Goal: Find contact information: Find contact information

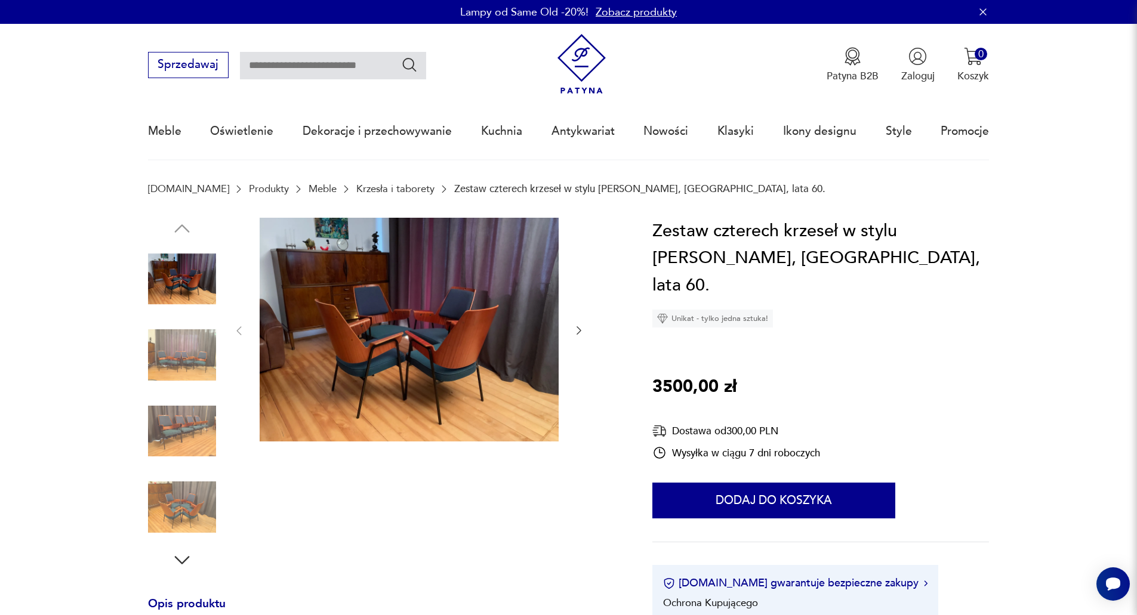
click at [180, 369] on img at bounding box center [182, 355] width 68 height 68
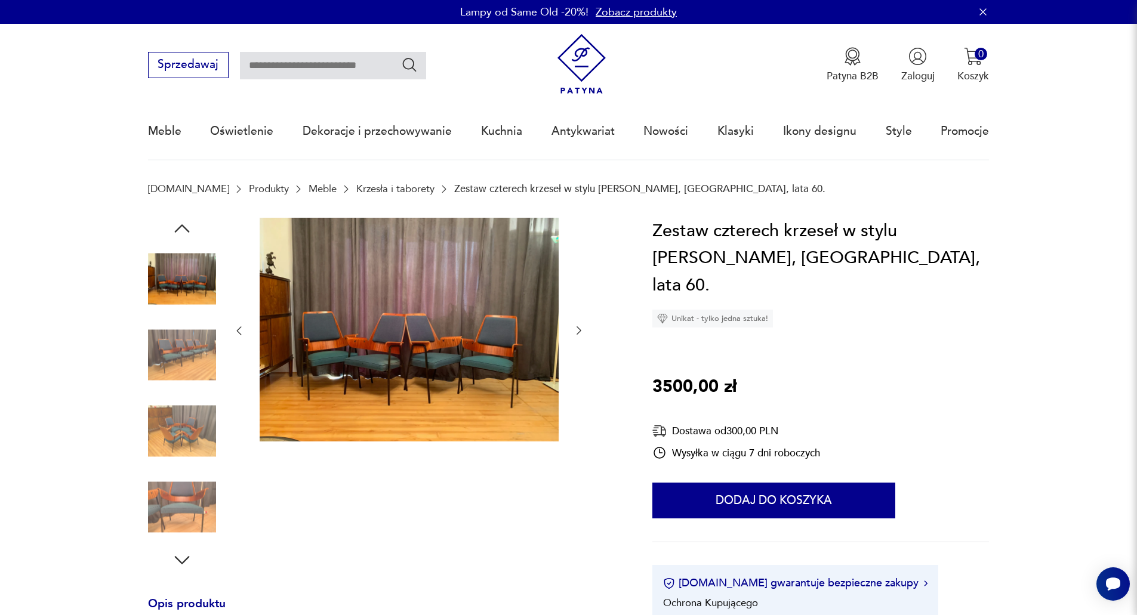
click at [203, 434] on img at bounding box center [182, 431] width 68 height 68
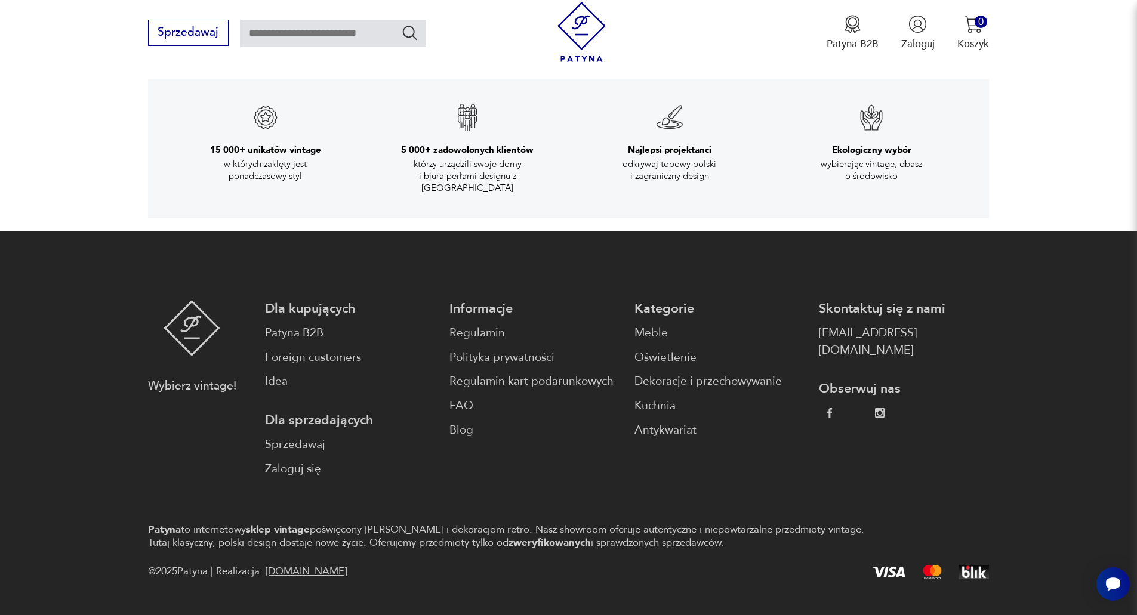
scroll to position [2221, 0]
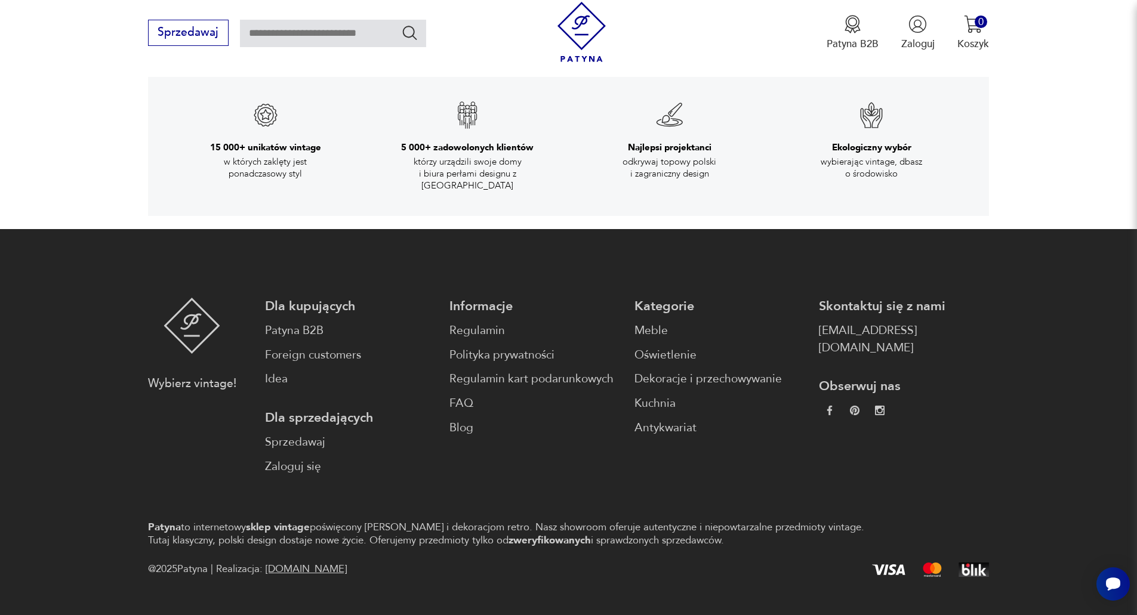
click at [382, 576] on footer "Wybierz vintage! Dla kupujących Patyna B2B Foreign customers Idea Dla sprzedają…" at bounding box center [568, 438] width 1137 height 418
click at [397, 521] on p "Patyna to internetowy sklep vintage poświęcony meblom i dekoracjom retro. Nasz …" at bounding box center [515, 534] width 734 height 26
click at [488, 322] on link "Regulamin" at bounding box center [534, 330] width 170 height 17
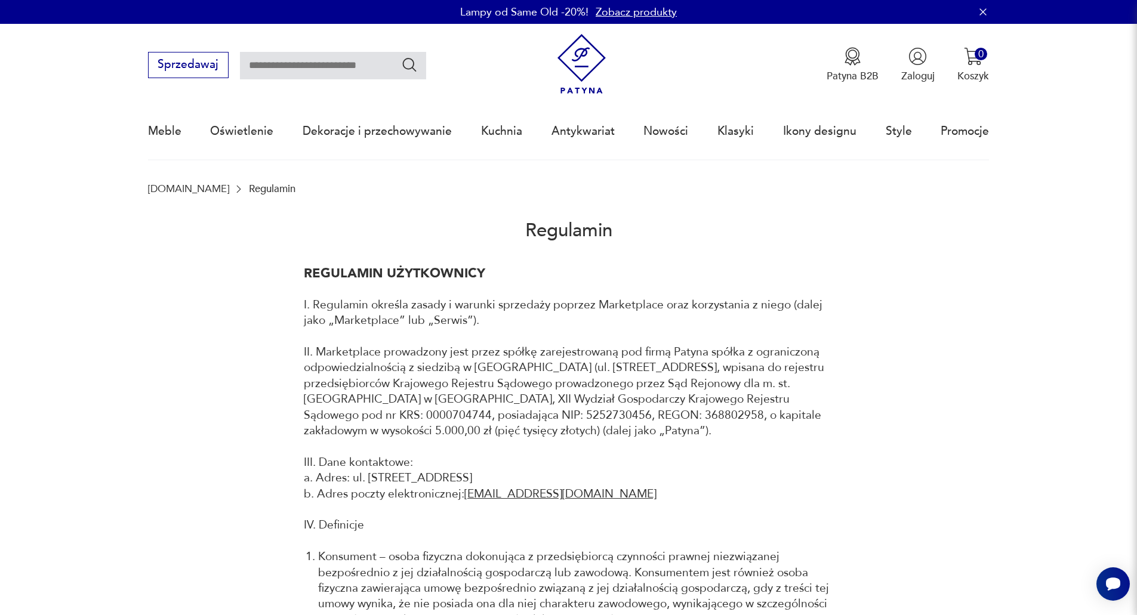
click at [479, 415] on p "II. Marketplace prowadzony jest przez spółkę zarejestrowaną pod firmą Patyna sp…" at bounding box center [569, 391] width 530 height 94
copy p "5252730456"
click at [582, 381] on p "II. Marketplace prowadzony jest przez spółkę zarejestrowaną pod firmą Patyna sp…" at bounding box center [569, 391] width 530 height 94
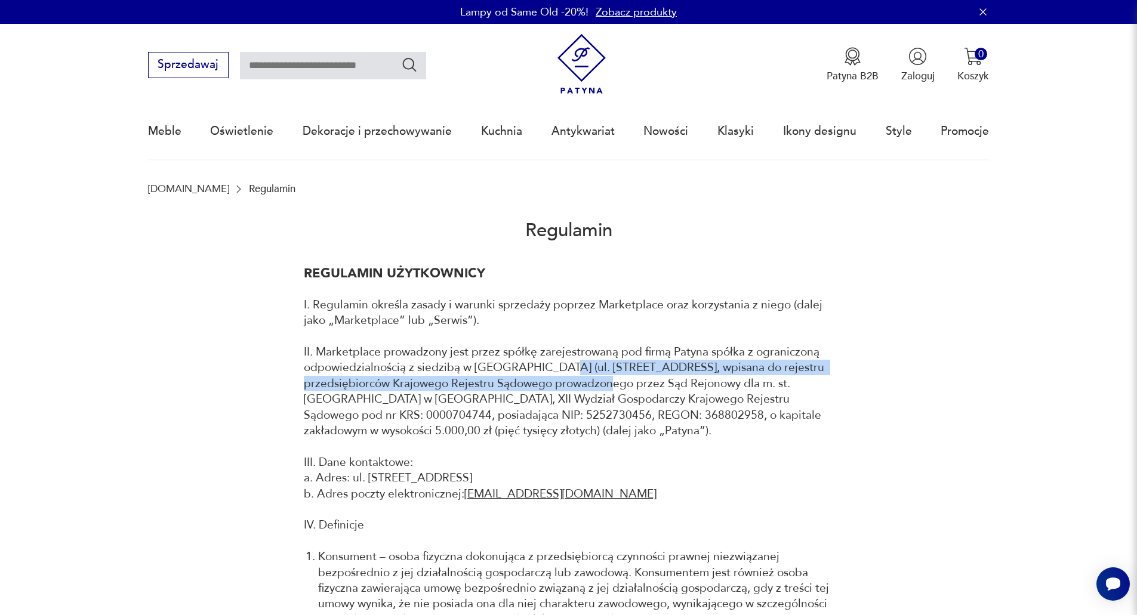
click at [582, 380] on p "II. Marketplace prowadzony jest przez spółkę zarejestrowaną pod firmą Patyna sp…" at bounding box center [569, 391] width 530 height 94
